Goal: Task Accomplishment & Management: Use online tool/utility

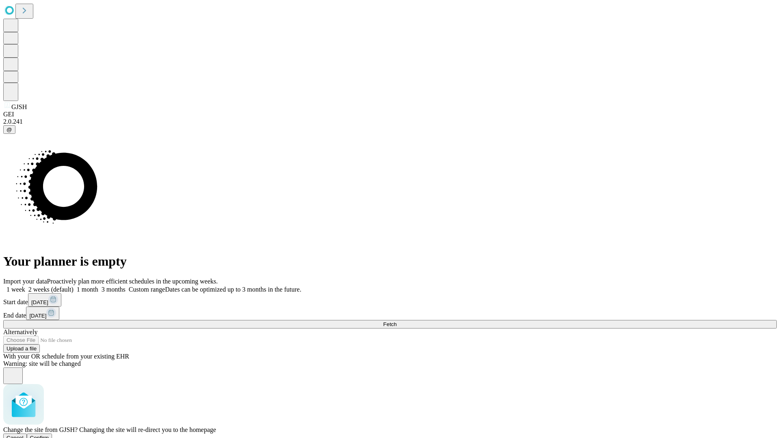
click at [49, 435] on span "Confirm" at bounding box center [39, 438] width 19 height 6
click at [73, 286] on label "2 weeks (default)" at bounding box center [49, 289] width 48 height 7
click at [396, 322] on span "Fetch" at bounding box center [389, 325] width 13 height 6
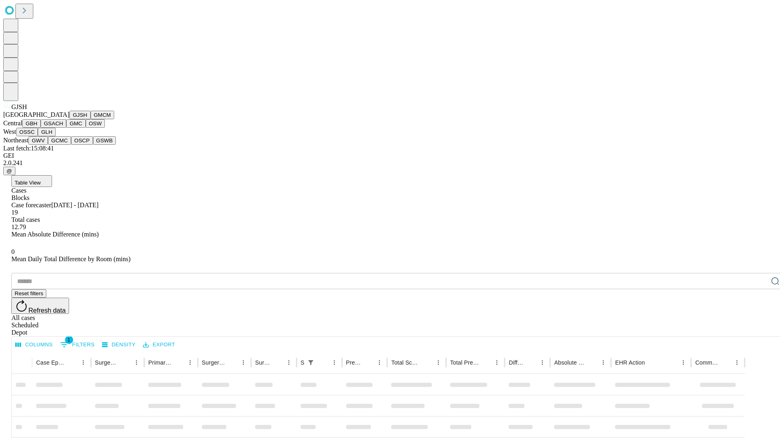
click at [91, 119] on button "GMCM" at bounding box center [103, 115] width 24 height 9
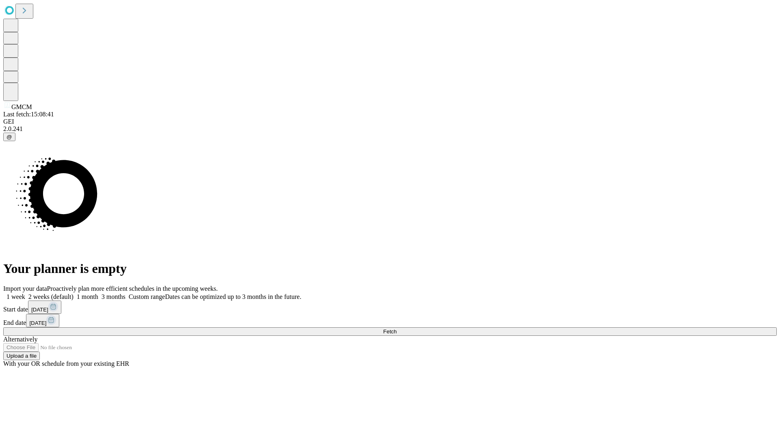
click at [73, 294] on label "2 weeks (default)" at bounding box center [49, 297] width 48 height 7
click at [396, 329] on span "Fetch" at bounding box center [389, 332] width 13 height 6
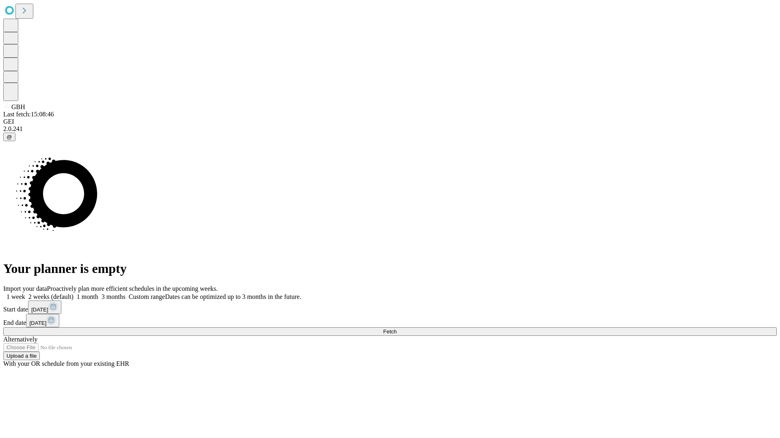
click at [73, 294] on label "2 weeks (default)" at bounding box center [49, 297] width 48 height 7
click at [396, 329] on span "Fetch" at bounding box center [389, 332] width 13 height 6
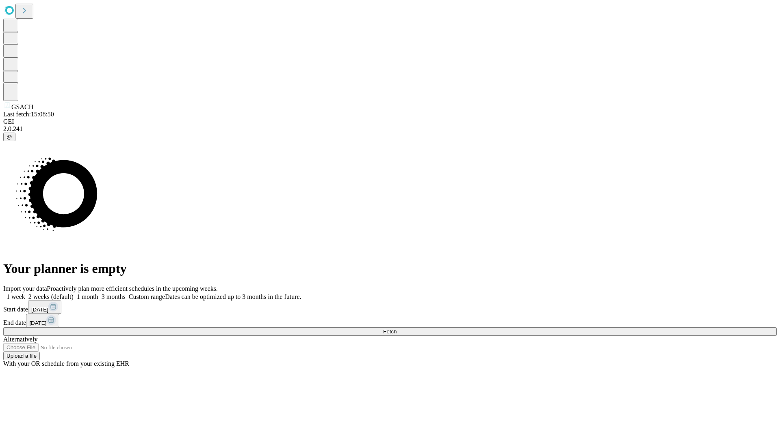
click at [396, 329] on span "Fetch" at bounding box center [389, 332] width 13 height 6
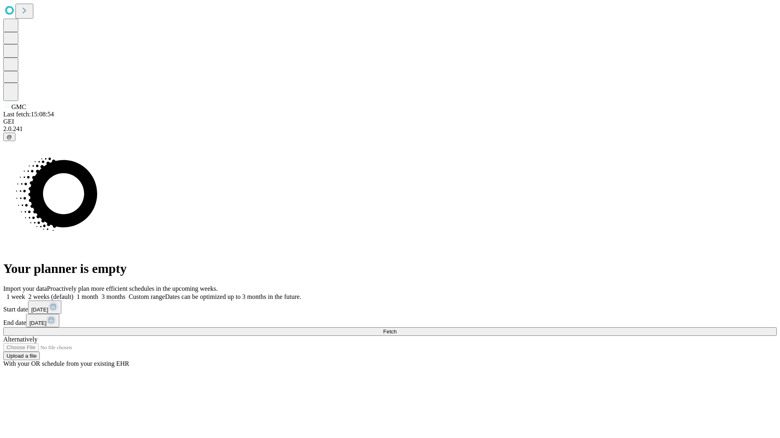
click at [396, 329] on span "Fetch" at bounding box center [389, 332] width 13 height 6
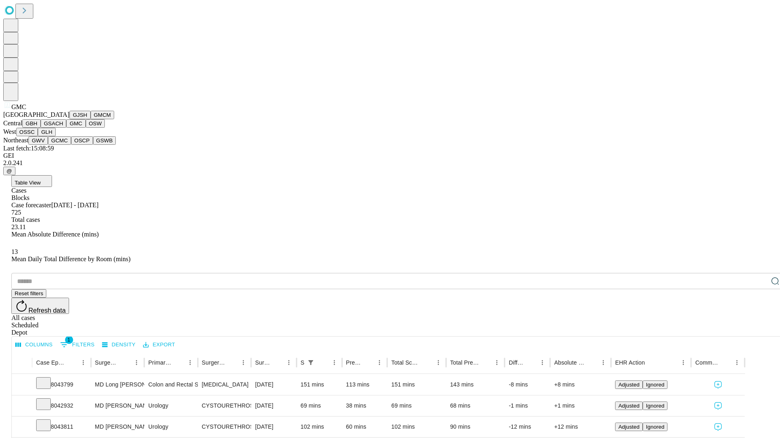
click at [86, 128] on button "OSW" at bounding box center [95, 123] width 19 height 9
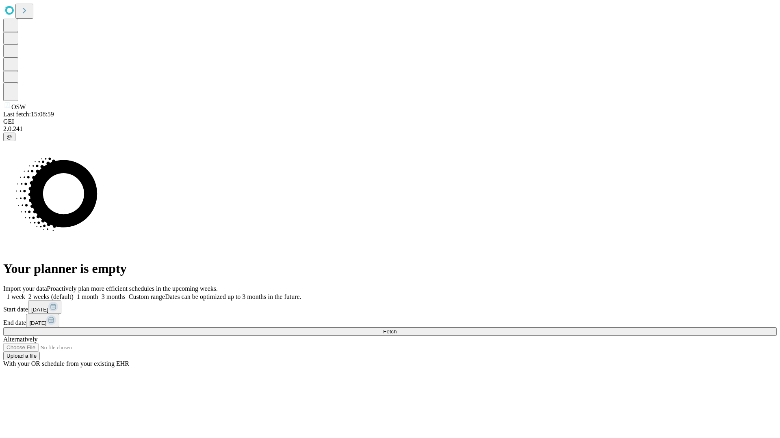
click at [73, 294] on label "2 weeks (default)" at bounding box center [49, 297] width 48 height 7
click at [396, 329] on span "Fetch" at bounding box center [389, 332] width 13 height 6
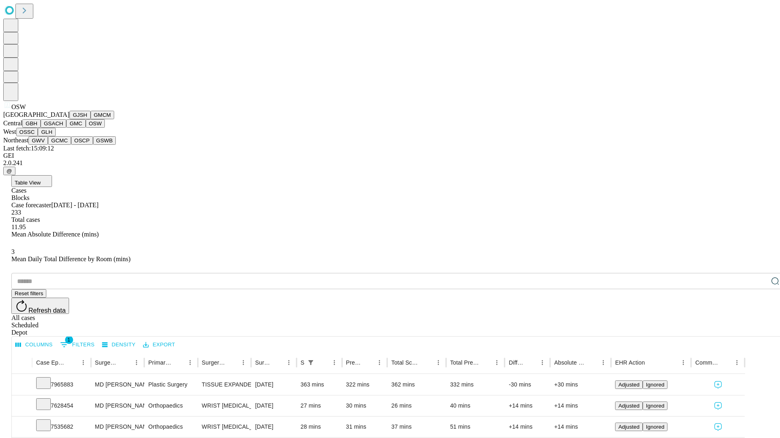
click at [38, 136] on button "OSSC" at bounding box center [27, 132] width 22 height 9
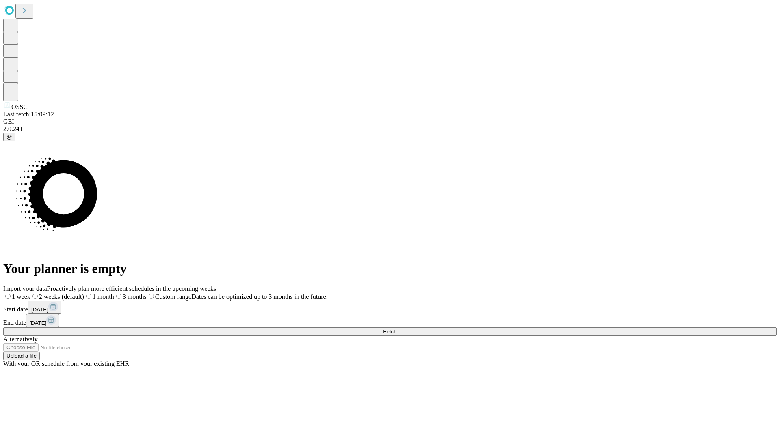
click at [84, 294] on label "2 weeks (default)" at bounding box center [57, 297] width 54 height 7
click at [396, 329] on span "Fetch" at bounding box center [389, 332] width 13 height 6
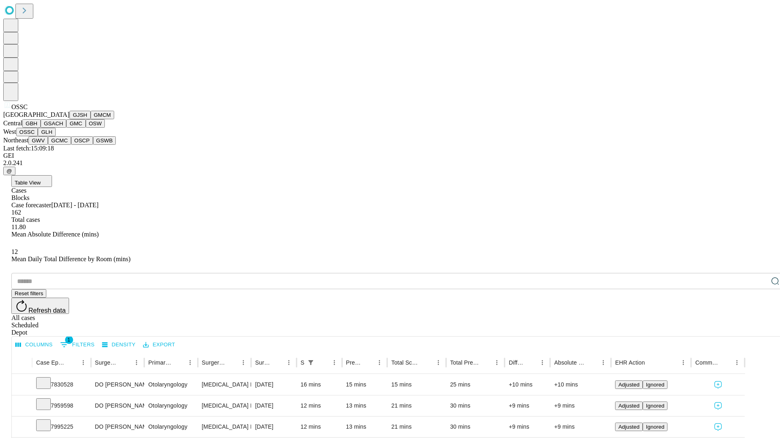
click at [55, 136] on button "GLH" at bounding box center [46, 132] width 17 height 9
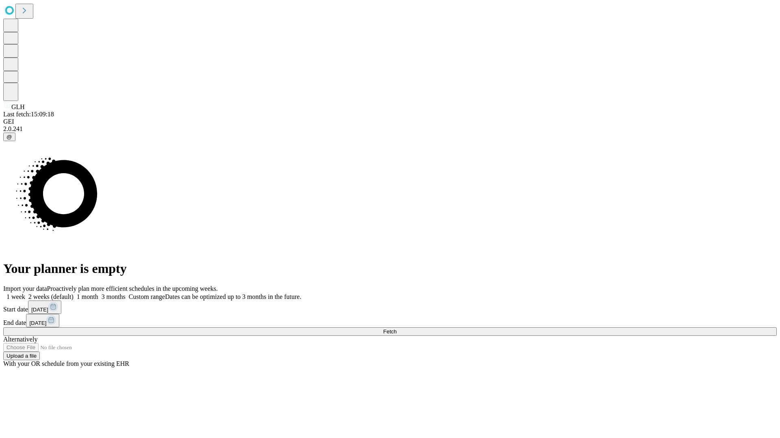
click at [396, 329] on span "Fetch" at bounding box center [389, 332] width 13 height 6
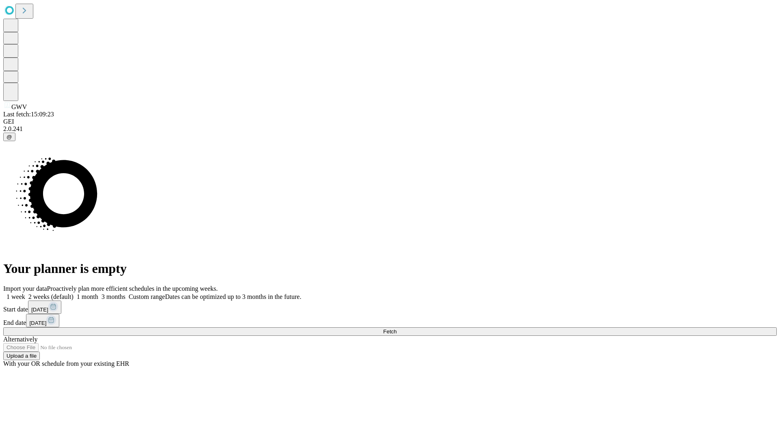
click at [73, 294] on label "2 weeks (default)" at bounding box center [49, 297] width 48 height 7
click at [396, 329] on span "Fetch" at bounding box center [389, 332] width 13 height 6
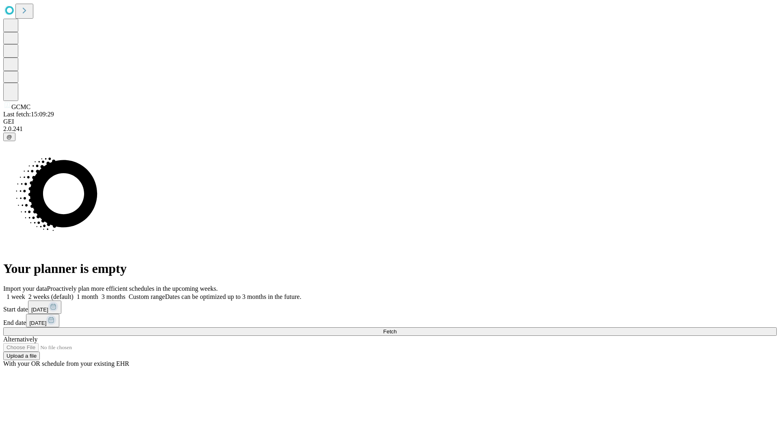
click at [73, 294] on label "2 weeks (default)" at bounding box center [49, 297] width 48 height 7
click at [396, 329] on span "Fetch" at bounding box center [389, 332] width 13 height 6
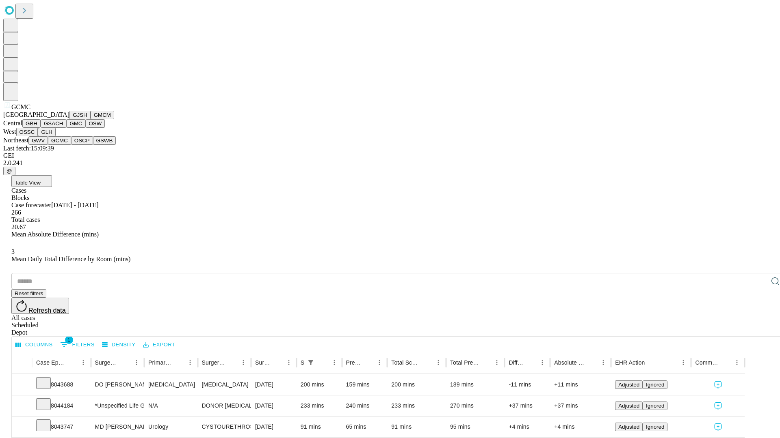
click at [71, 145] on button "OSCP" at bounding box center [82, 140] width 22 height 9
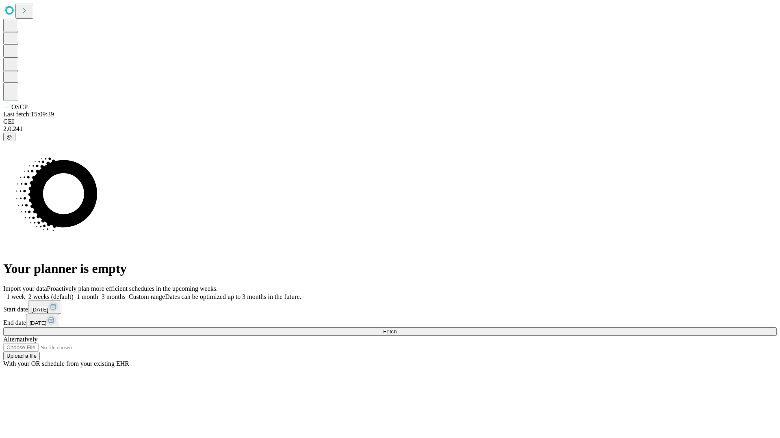
click at [73, 294] on label "2 weeks (default)" at bounding box center [49, 297] width 48 height 7
click at [396, 329] on span "Fetch" at bounding box center [389, 332] width 13 height 6
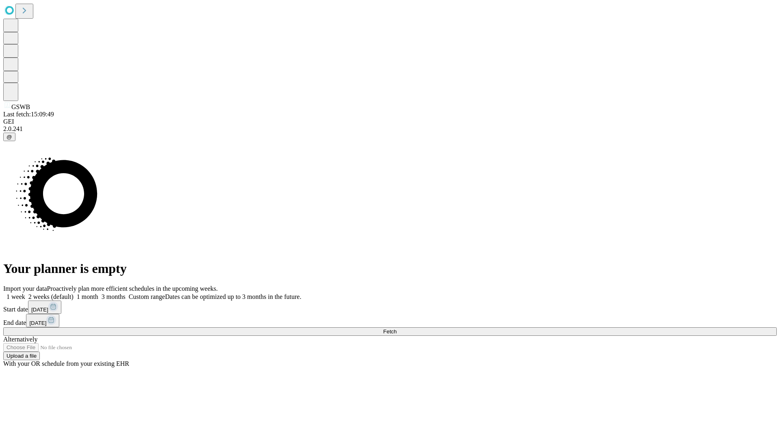
click at [73, 294] on label "2 weeks (default)" at bounding box center [49, 297] width 48 height 7
click at [396, 329] on span "Fetch" at bounding box center [389, 332] width 13 height 6
